Goal: Task Accomplishment & Management: Complete application form

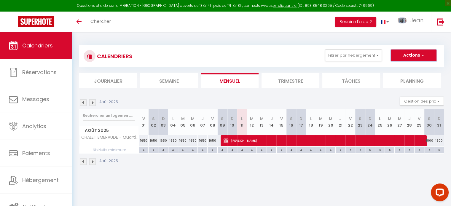
click at [412, 55] on button "Actions" at bounding box center [414, 56] width 46 height 12
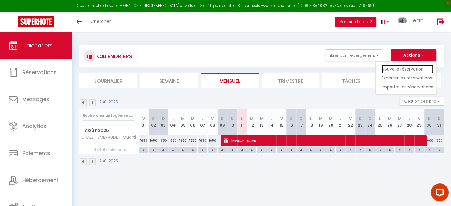
click at [392, 69] on link "Nouvelle réservation" at bounding box center [408, 69] width 52 height 9
select select
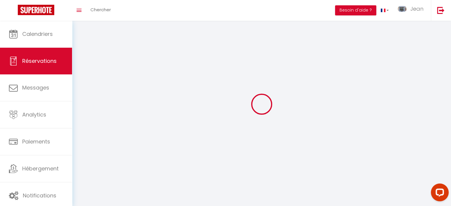
select select
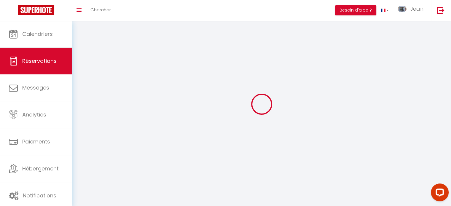
select select
checkbox input "false"
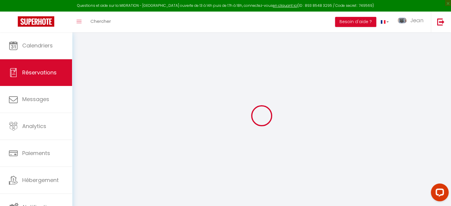
select select
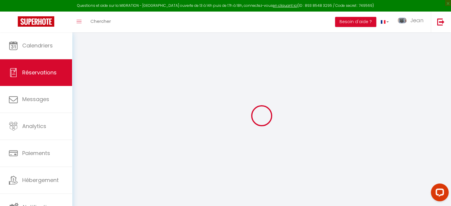
select select
checkbox input "false"
select select
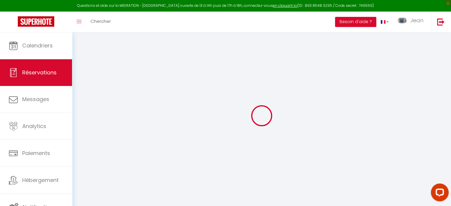
select select
checkbox input "false"
select select
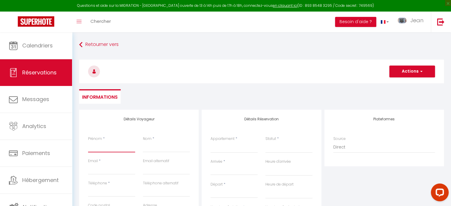
click at [97, 147] on input "Prénom" at bounding box center [111, 147] width 47 height 11
type input "R"
select select
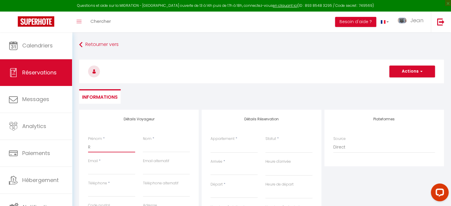
select select
checkbox input "false"
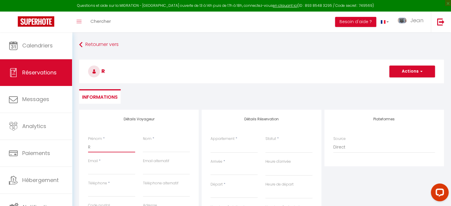
type input "RO"
select select
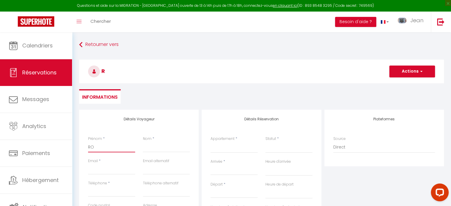
select select
checkbox input "false"
type input "ROB"
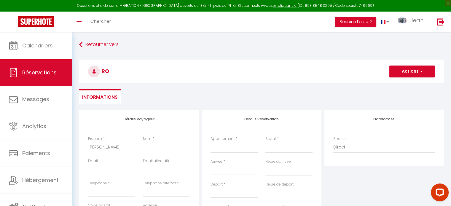
select select
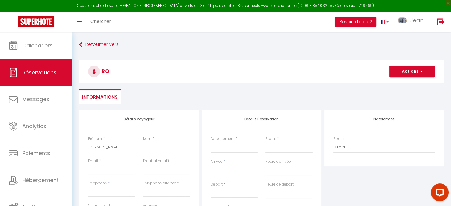
select select
checkbox input "false"
type input "ROBE"
select select
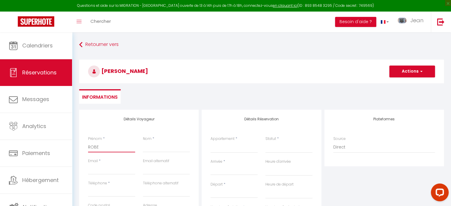
select select
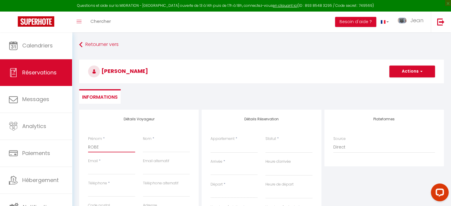
select select
checkbox input "false"
type input "ROBER"
select select
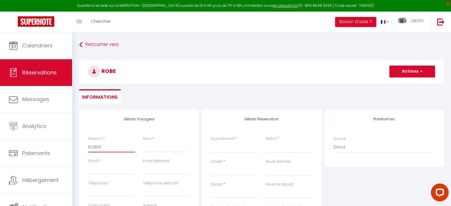
select select
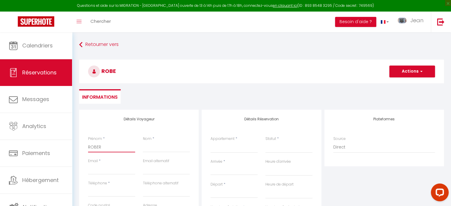
checkbox input "false"
type input "ROBERT"
select select
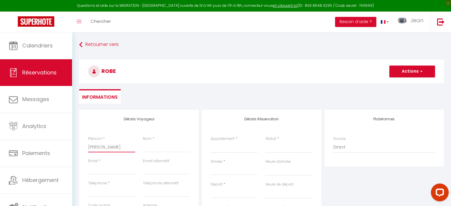
select select
checkbox input "false"
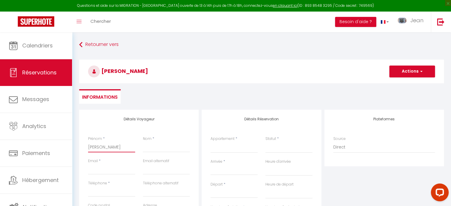
type input "ROBERT"
click at [153, 150] on input "Nom" at bounding box center [166, 147] width 47 height 11
type input "ROBERT"
type input "rbecker84@wanadoo.fr"
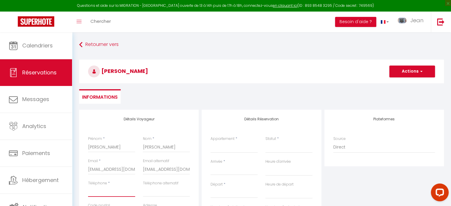
type input "0609888744"
type input "74400"
type input "45 IMPASSE DE LA VALLEE BLANCHE"
type input "CHAMONIX"
select select "FR"
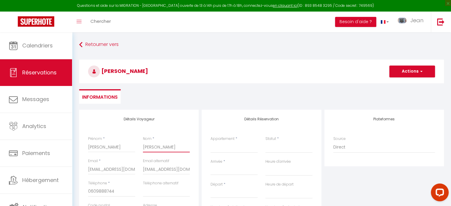
select select
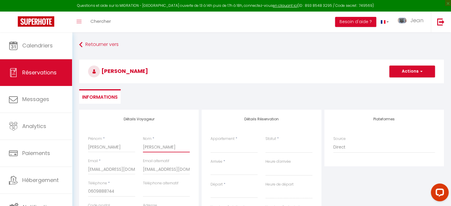
select select
checkbox input "false"
click at [219, 148] on select "LE REFUGE DU LYRET | Rénové | Chamonix Sud 4807 MONT BLANC | Chamonix Sud JARDI…" at bounding box center [234, 147] width 47 height 11
select select "26779"
click at [211, 142] on select "LE REFUGE DU LYRET | Rénové | Chamonix Sud 4807 MONT BLANC | Chamonix Sud JARDI…" at bounding box center [234, 147] width 47 height 11
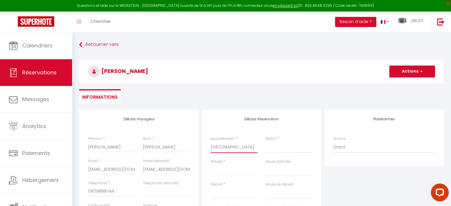
select select
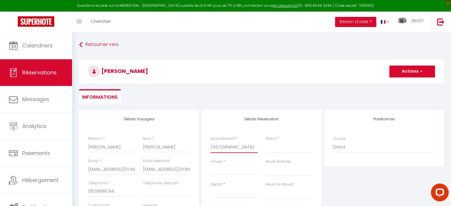
checkbox input "false"
select select
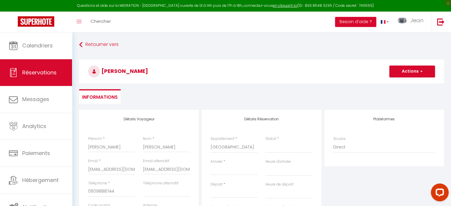
select select
checkbox input "false"
click at [222, 170] on input "Arrivée" at bounding box center [234, 171] width 47 height 8
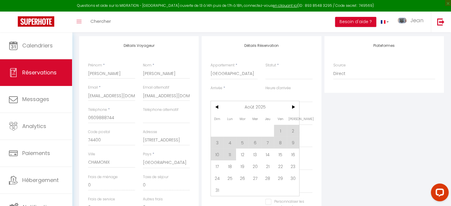
scroll to position [74, 0]
click at [255, 166] on span "20" at bounding box center [255, 166] width 13 height 12
select select
type input "Mer 20 Août 2025"
select select
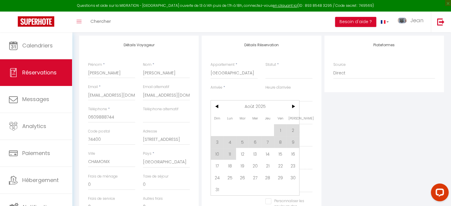
type input "Jeu 21 Août 2025"
select select
checkbox input "false"
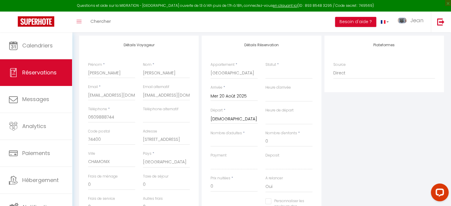
click at [229, 119] on input "Jeu 21 Août 2025" at bounding box center [234, 119] width 47 height 8
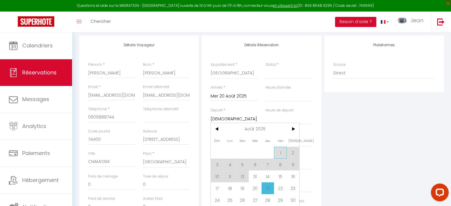
scroll to position [97, 0]
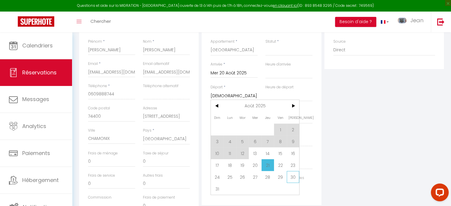
click at [293, 178] on span "30" at bounding box center [293, 177] width 13 height 12
select select
type input "Sam 30 Août 2025"
select select
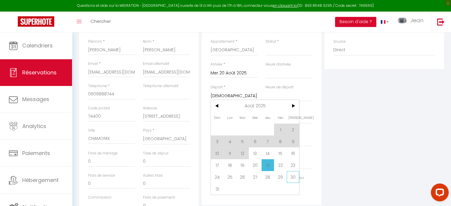
select select
checkbox input "false"
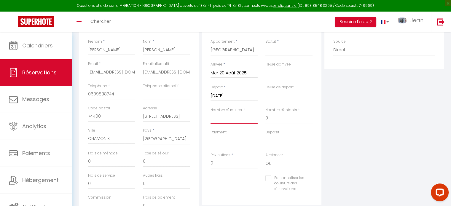
click at [234, 120] on input "Nombre d'adultes" at bounding box center [234, 118] width 47 height 11
type input "2"
select select
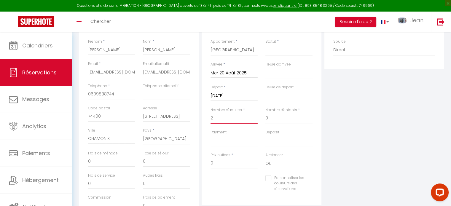
select select
checkbox input "false"
type input "200"
type input "80"
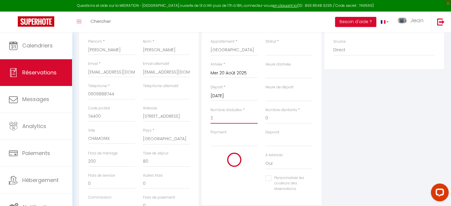
select select
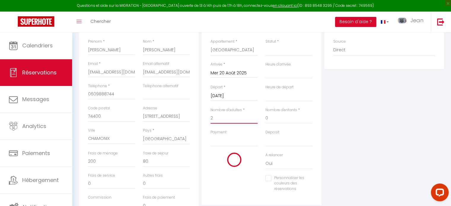
type input "3510"
checkbox input "false"
type input "2"
click at [231, 163] on input "3510" at bounding box center [234, 163] width 47 height 11
type input "351"
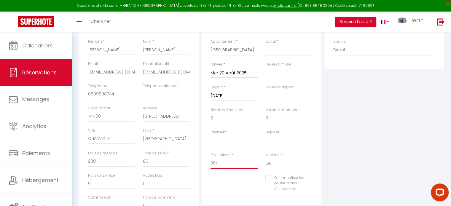
select select
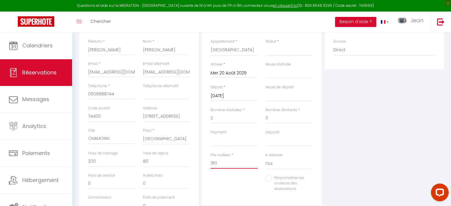
checkbox input "false"
type input "35"
select select
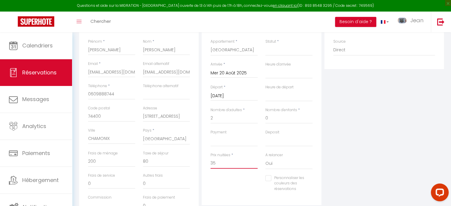
select select
checkbox input "false"
type input "3"
select select
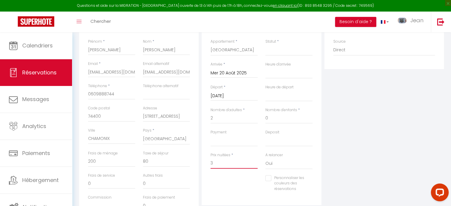
select select
checkbox input "false"
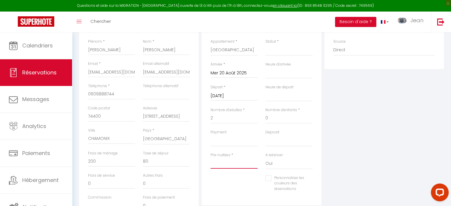
select select
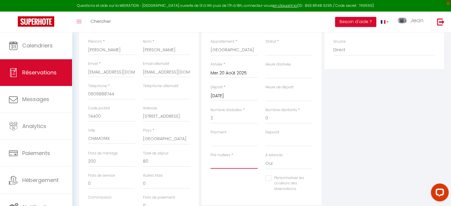
checkbox input "false"
type input "0"
select select
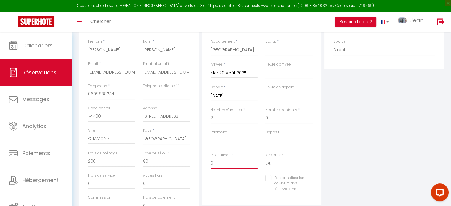
select select
checkbox input "false"
type input "0"
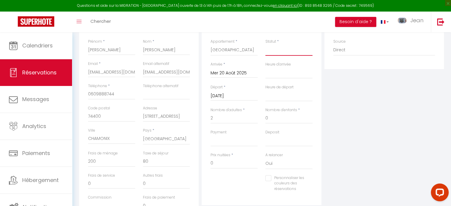
type input "0"
select select
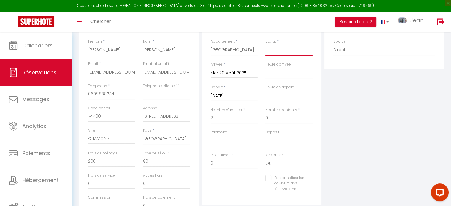
select select
checkbox input "false"
click at [288, 53] on select "Confirmé Non Confirmé Annulé Annulé par le voyageur No Show Request" at bounding box center [289, 50] width 47 height 11
select select "1"
click at [266, 45] on select "Confirmé Non Confirmé Annulé Annulé par le voyageur No Show Request" at bounding box center [289, 50] width 47 height 11
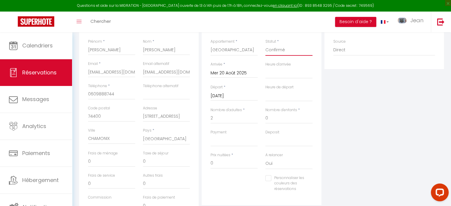
select select
checkbox input "false"
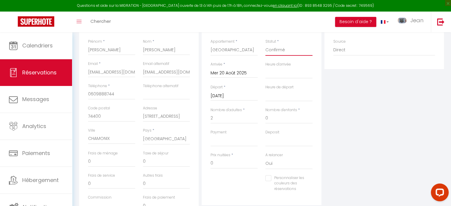
scroll to position [0, 0]
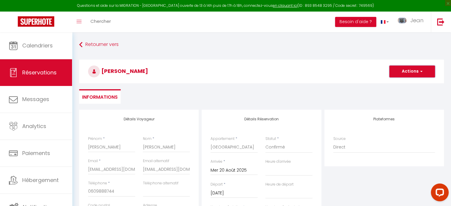
click at [421, 70] on span "button" at bounding box center [421, 71] width 4 height 5
click at [393, 83] on link "Enregistrer" at bounding box center [406, 85] width 47 height 8
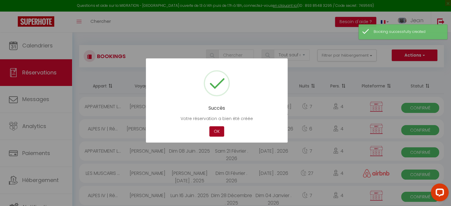
click at [222, 130] on button "OK" at bounding box center [216, 131] width 15 height 10
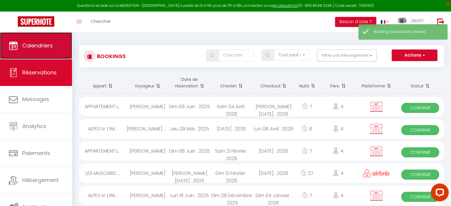
click at [42, 45] on span "Calendriers" at bounding box center [37, 45] width 31 height 7
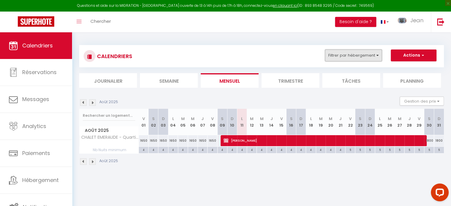
click at [377, 55] on button "Filtrer par hébergement" at bounding box center [353, 56] width 57 height 12
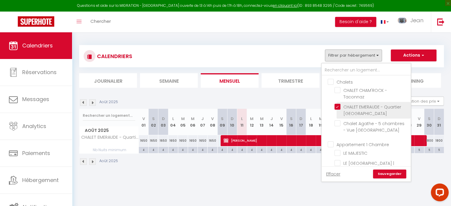
click at [340, 107] on input "CHALET EMERAUDE - Quartier [GEOGRAPHIC_DATA]" at bounding box center [372, 107] width 74 height 6
checkbox input "false"
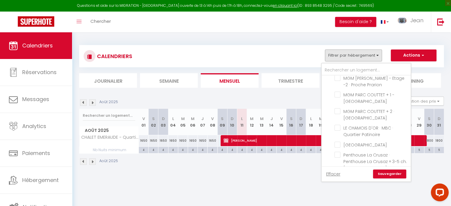
scroll to position [268, 0]
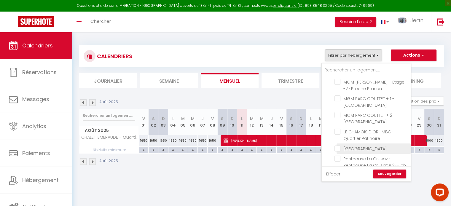
click at [339, 145] on input "[GEOGRAPHIC_DATA]" at bounding box center [372, 148] width 74 height 6
checkbox input "true"
checkbox input "false"
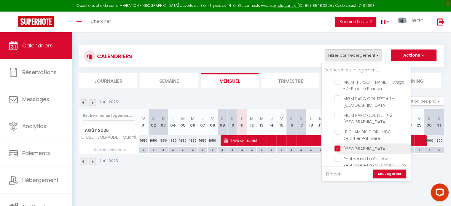
checkbox input "false"
click at [388, 174] on link "Sauvegarder" at bounding box center [389, 174] width 33 height 9
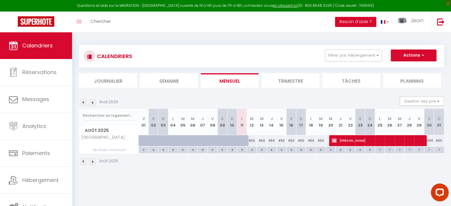
click at [93, 102] on img at bounding box center [92, 102] width 7 height 7
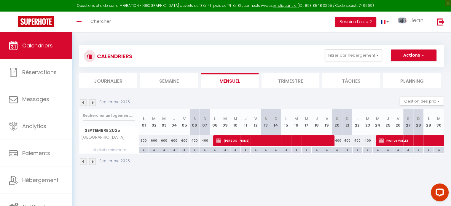
click at [144, 140] on div "600" at bounding box center [144, 140] width 10 height 11
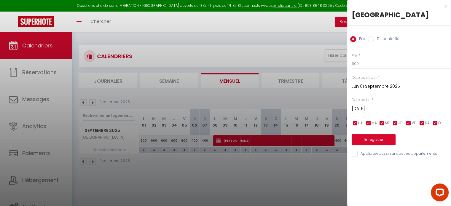
click at [361, 90] on input "Lun 01 Septembre 2025" at bounding box center [401, 87] width 99 height 8
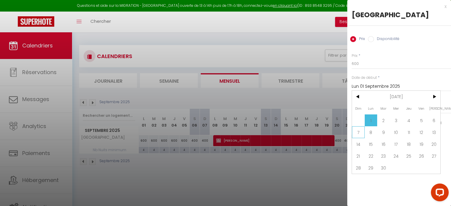
click at [358, 138] on span "7" at bounding box center [358, 132] width 13 height 12
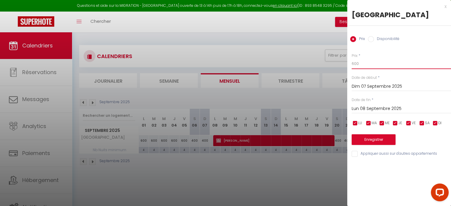
click at [363, 69] on input "600" at bounding box center [401, 63] width 99 height 11
click at [371, 145] on button "Enregistrer" at bounding box center [374, 139] width 44 height 11
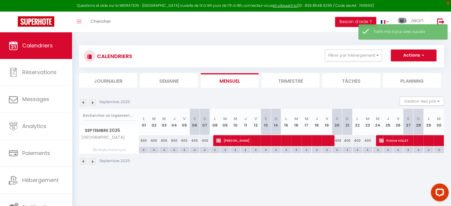
click at [142, 141] on div "600" at bounding box center [144, 140] width 10 height 11
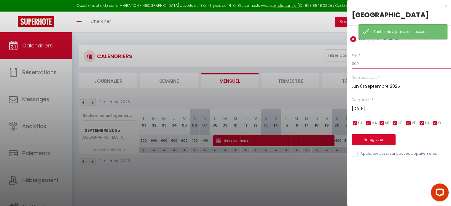
click at [362, 69] on input "600" at bounding box center [401, 63] width 99 height 11
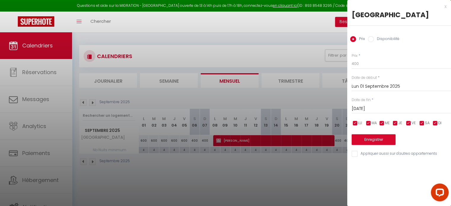
click at [361, 113] on input "Mar 02 Septembre 2025" at bounding box center [401, 109] width 99 height 8
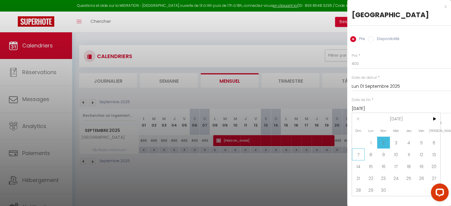
click at [357, 161] on span "7" at bounding box center [358, 155] width 13 height 12
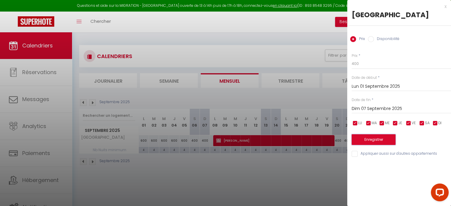
click at [369, 145] on button "Enregistrer" at bounding box center [374, 139] width 44 height 11
